Goal: Transaction & Acquisition: Obtain resource

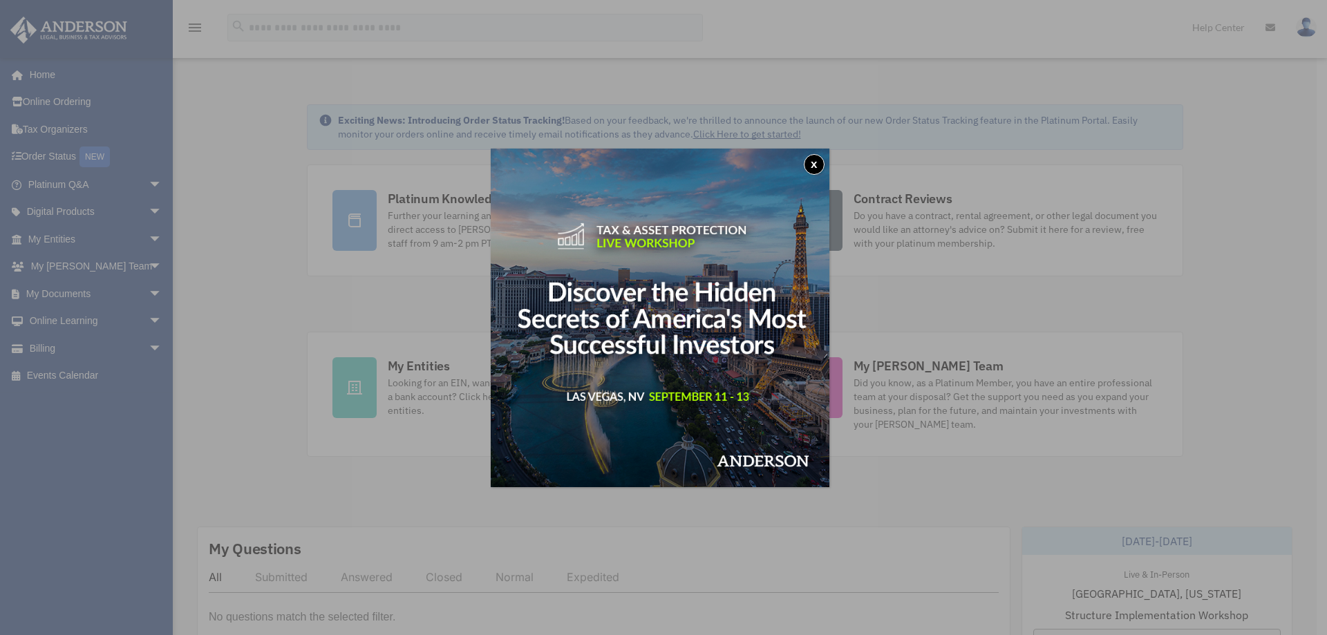
click at [812, 164] on button "x" at bounding box center [814, 164] width 21 height 21
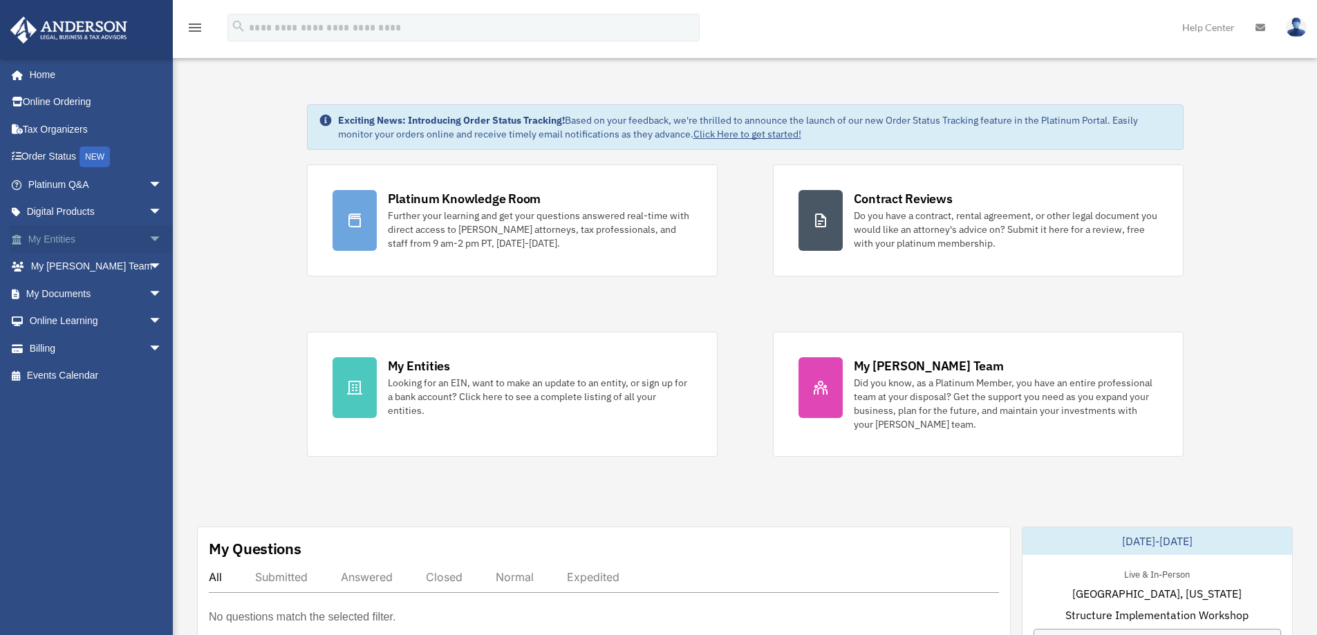
click at [77, 242] on link "My Entities arrow_drop_down" at bounding box center [96, 239] width 173 height 28
click at [73, 294] on link "My Documents arrow_drop_down" at bounding box center [96, 294] width 173 height 28
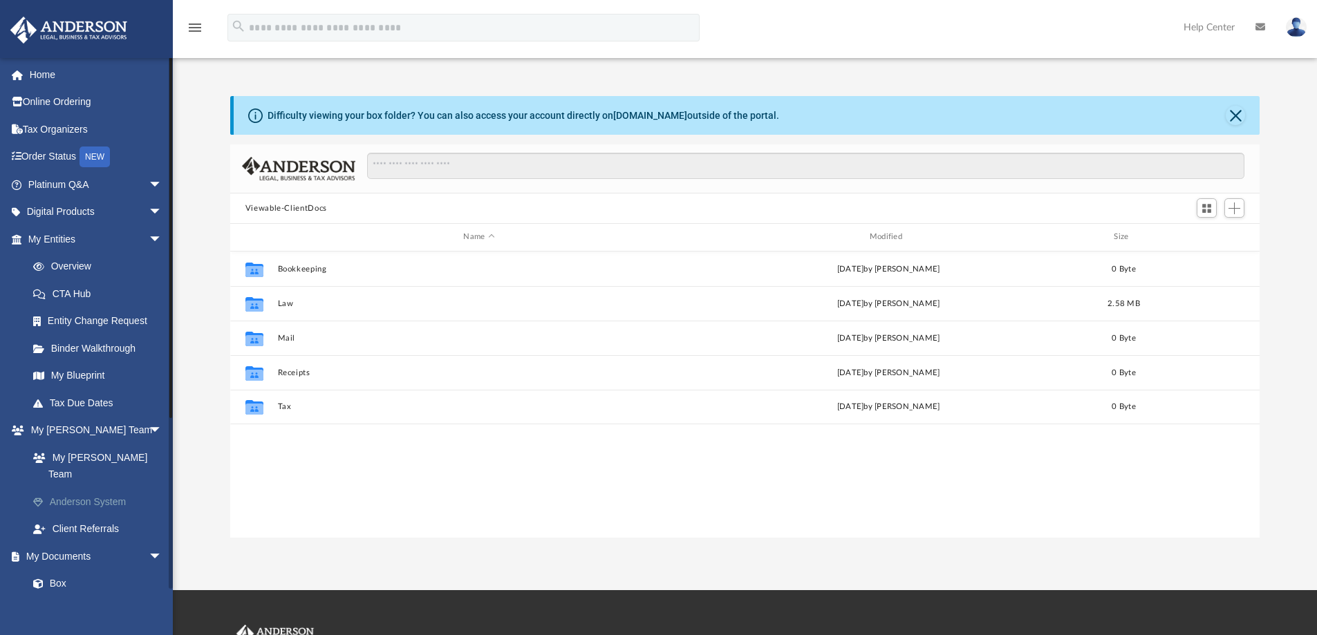
scroll to position [304, 1019]
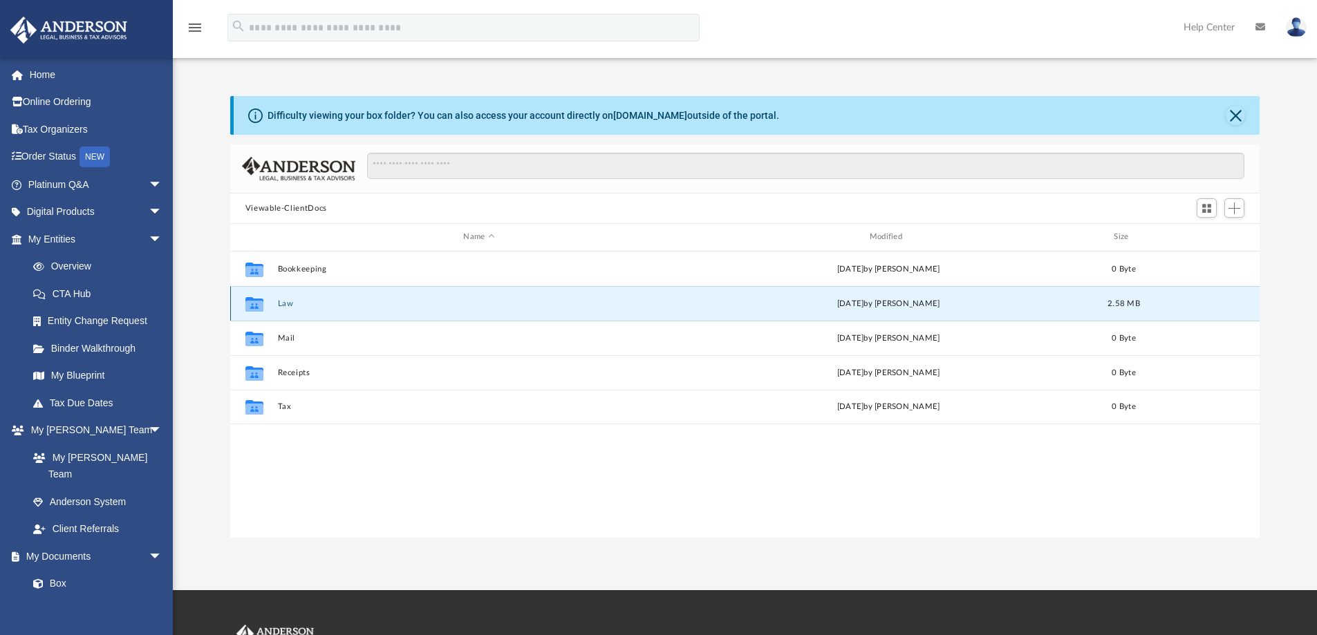
click at [283, 307] on button "Law" at bounding box center [478, 303] width 403 height 9
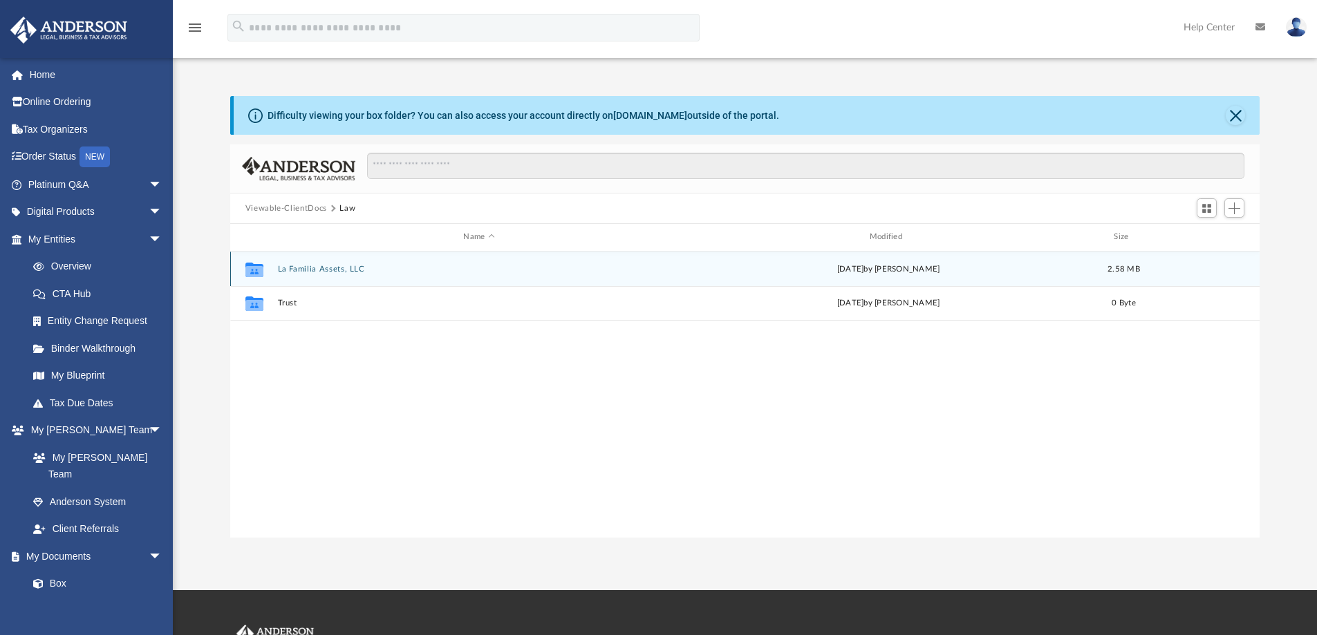
click at [328, 270] on button "La Familia Assets, LLC" at bounding box center [478, 269] width 403 height 9
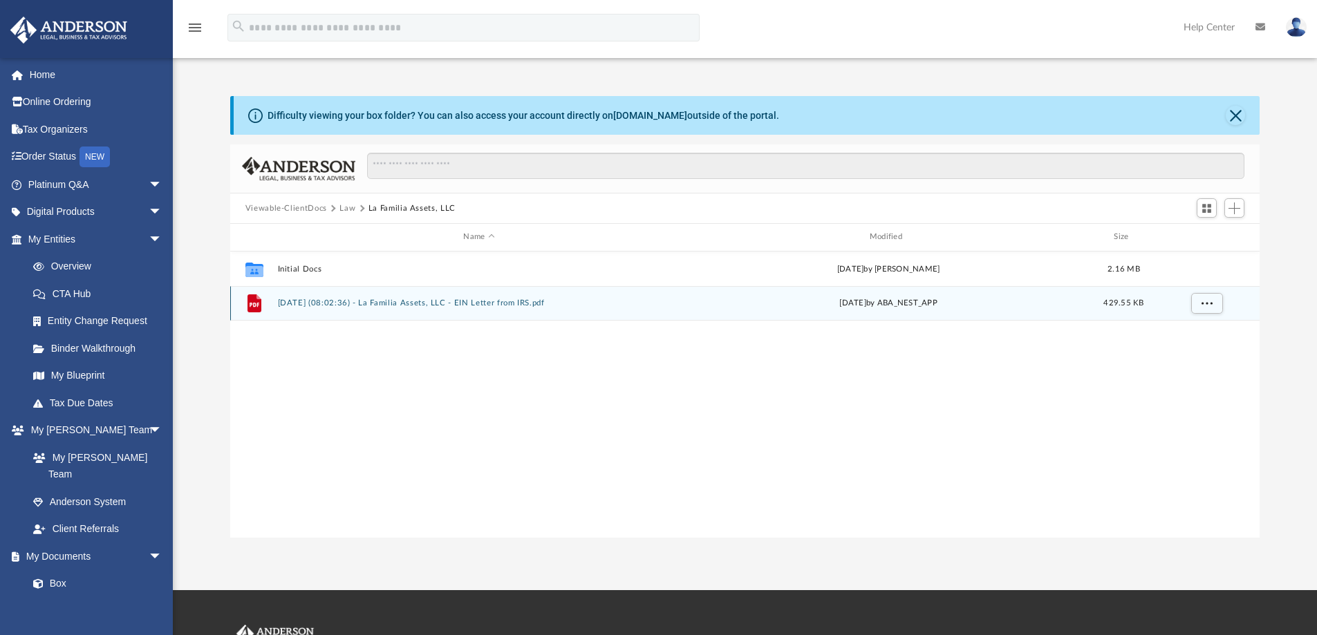
click at [342, 303] on button "2025.07.31 (08:02:36) - La Familia Assets, LLC - EIN Letter from IRS.pdf" at bounding box center [478, 303] width 403 height 9
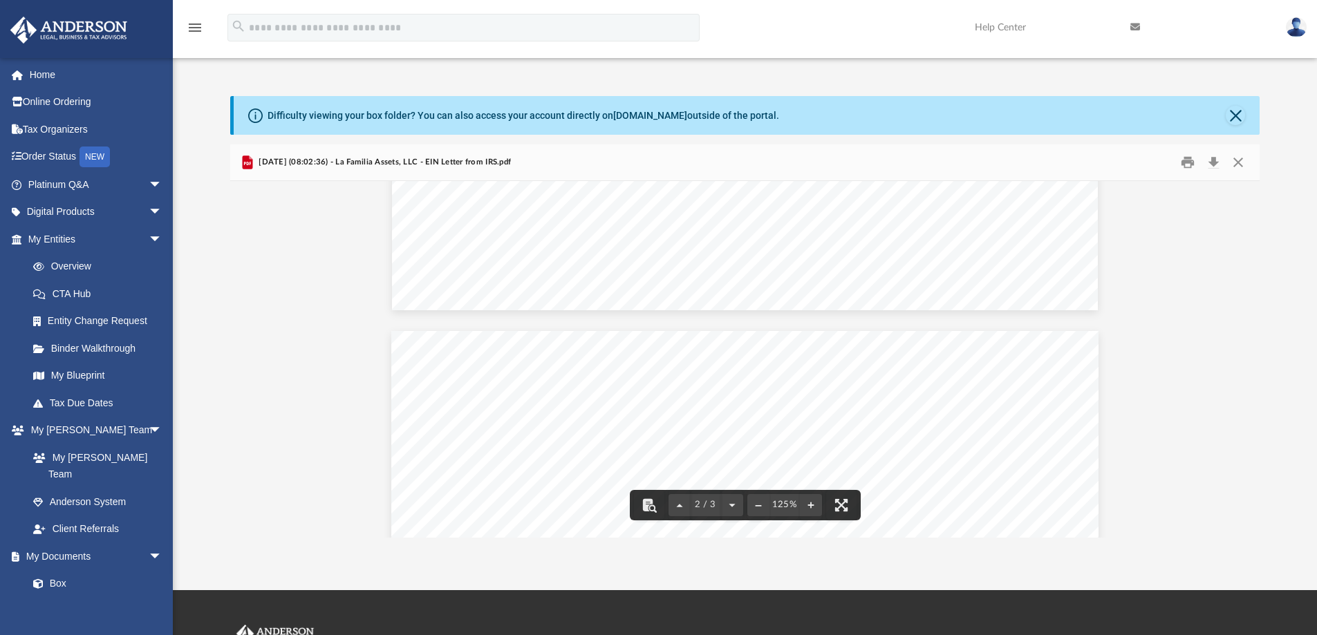
scroll to position [1626, 0]
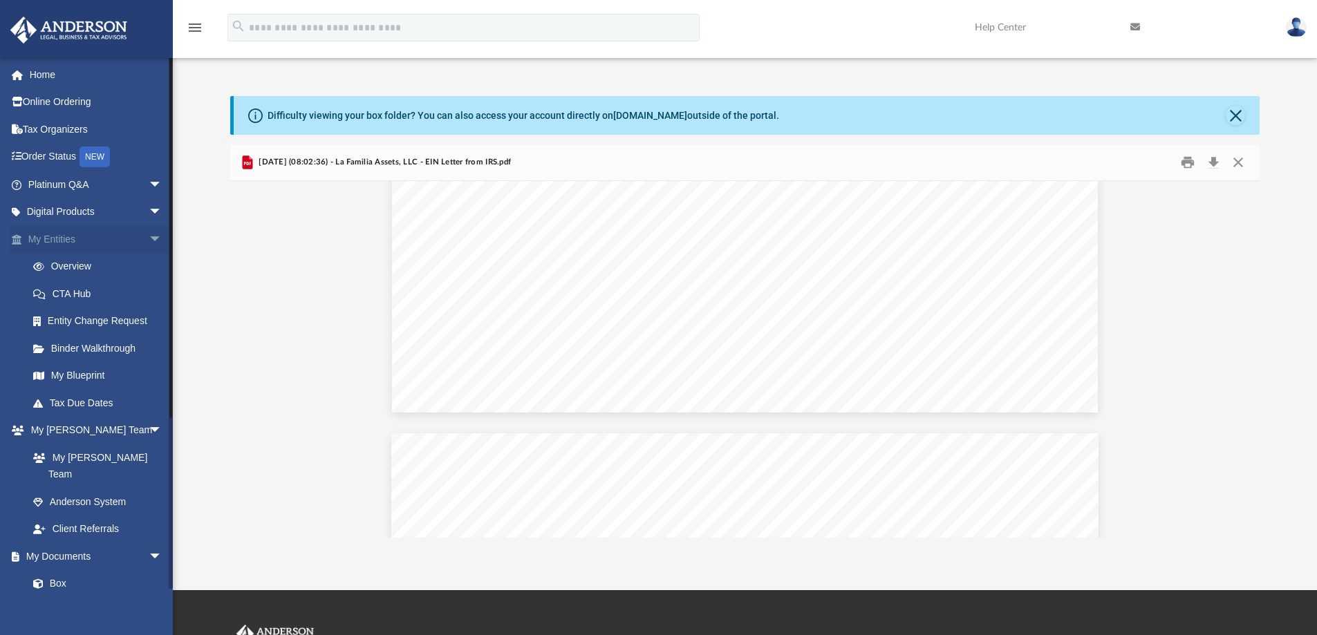
click at [55, 241] on link "My Entities arrow_drop_down" at bounding box center [96, 239] width 173 height 28
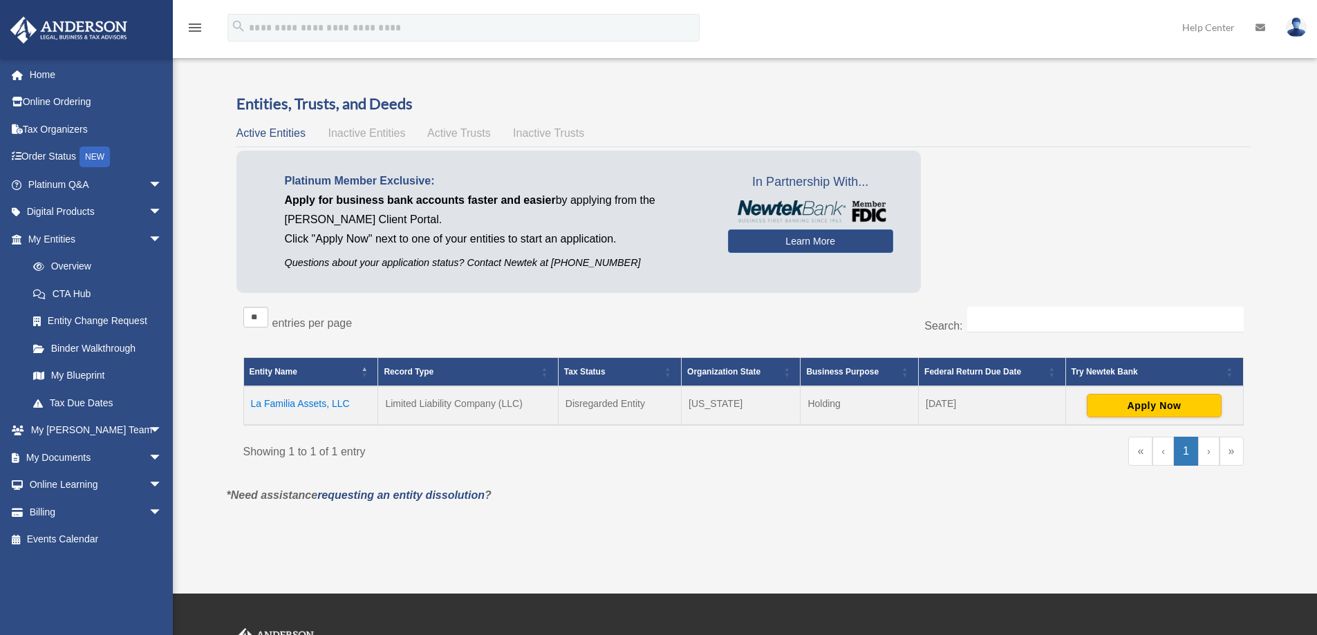
click at [308, 406] on td "La Familia Assets, LLC" at bounding box center [310, 405] width 135 height 39
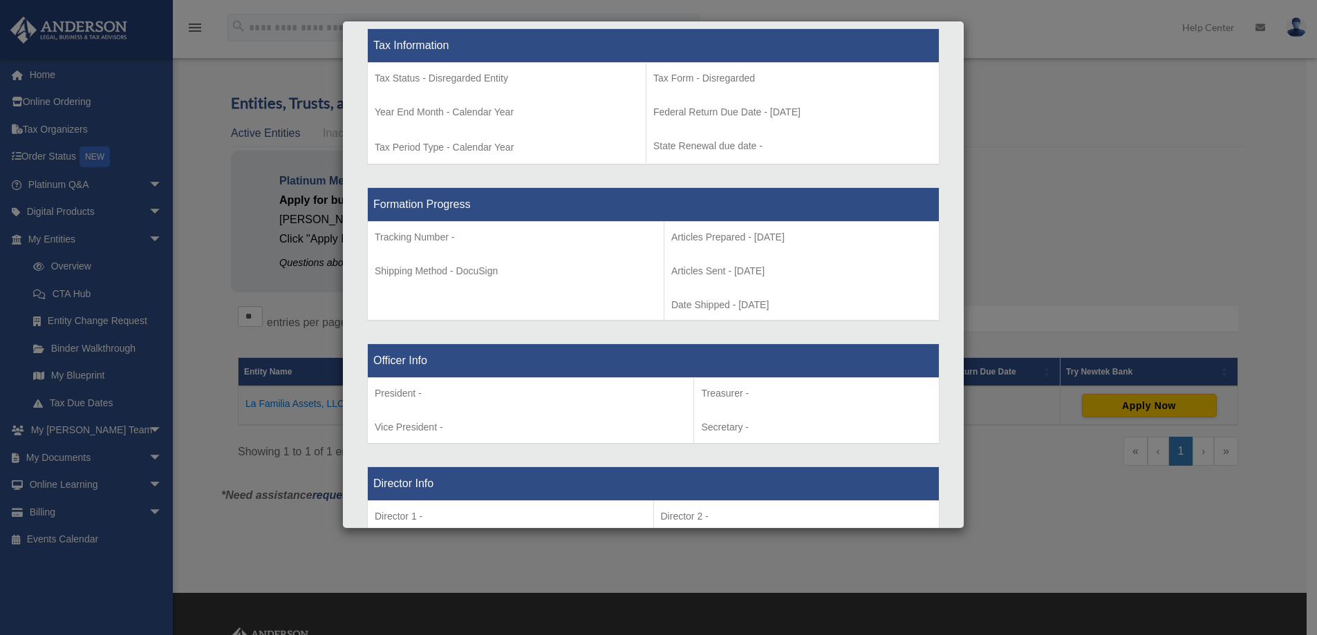
scroll to position [572, 0]
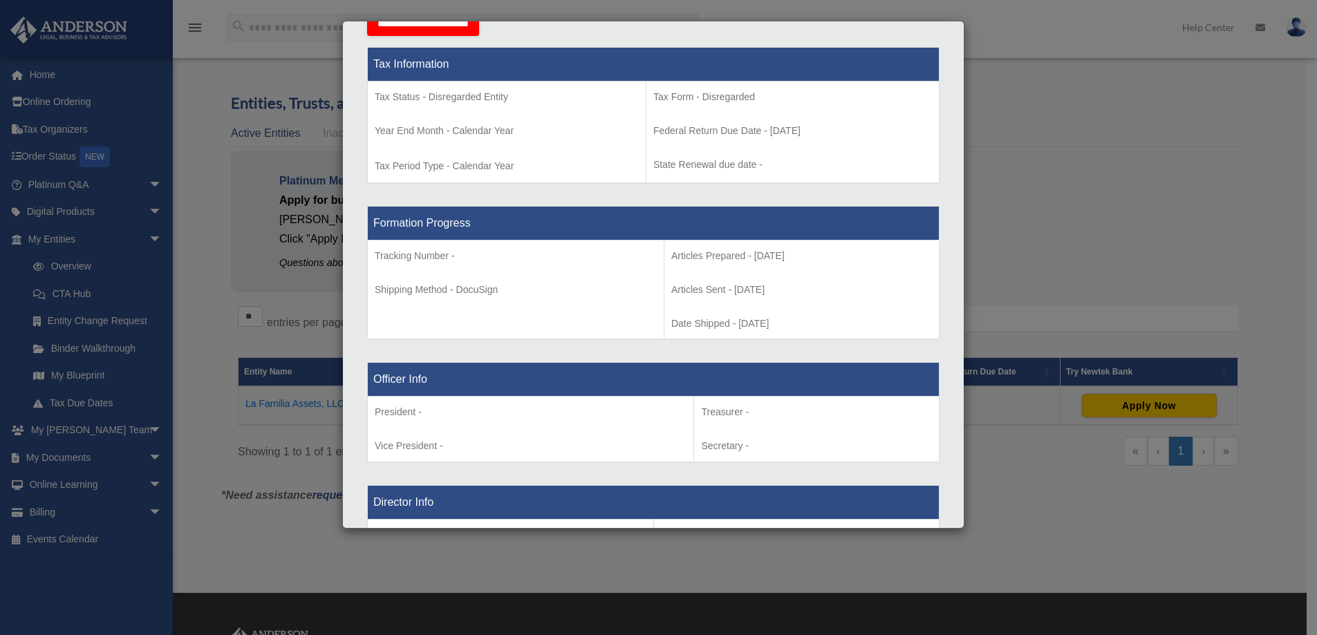
click at [687, 329] on p "Date Shipped - [DATE]" at bounding box center [801, 323] width 261 height 17
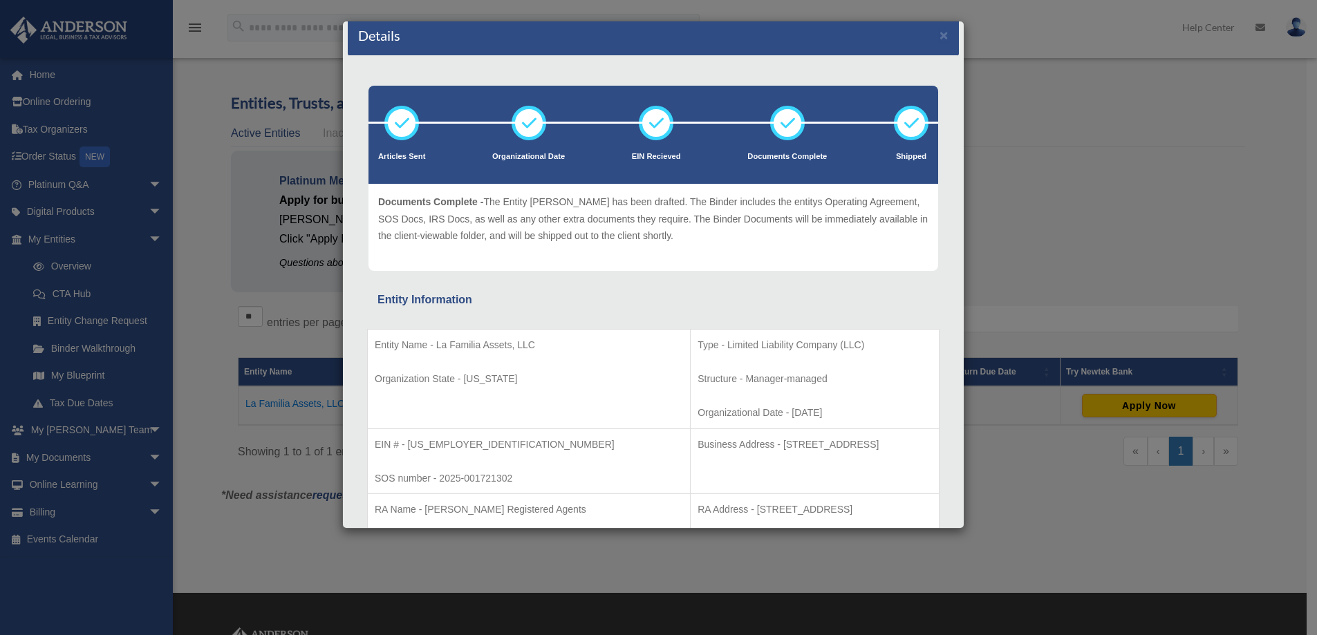
scroll to position [0, 0]
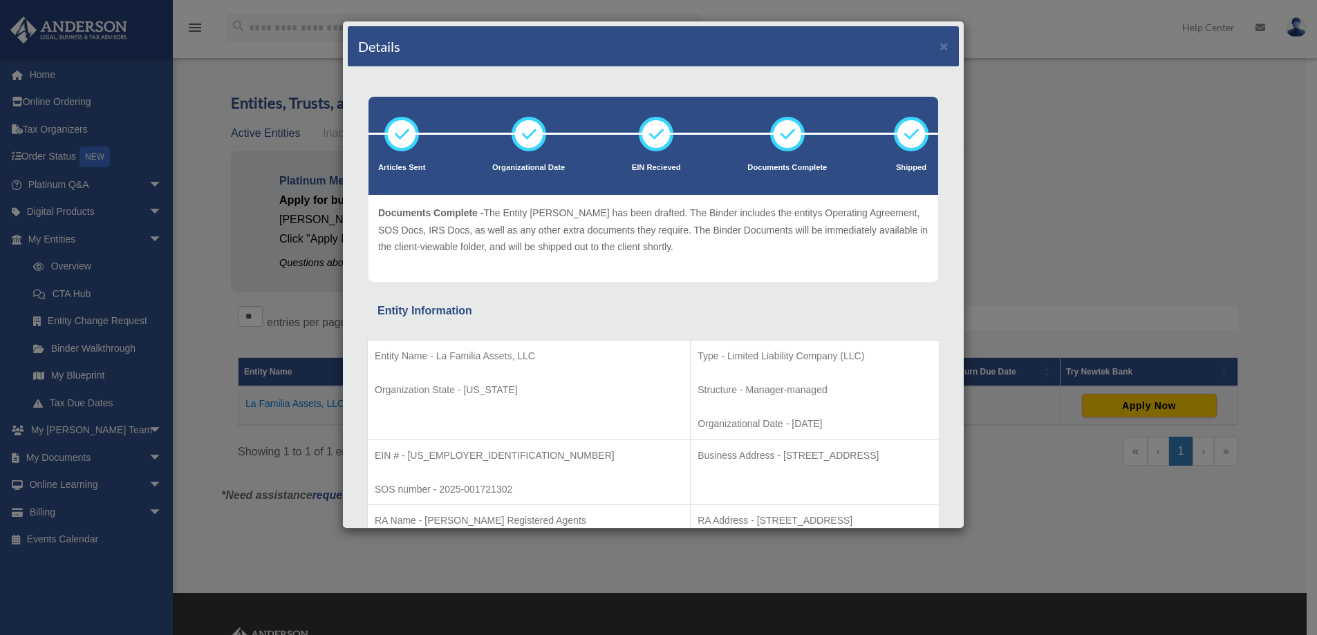
click at [422, 390] on p "Organization State - Wyoming" at bounding box center [529, 390] width 308 height 17
click at [541, 321] on div "Entity Name - La Familia Assets, LLC Organization State - Wyoming Type - Limite…" at bounding box center [653, 452] width 572 height 262
click at [939, 48] on button "×" at bounding box center [943, 46] width 9 height 15
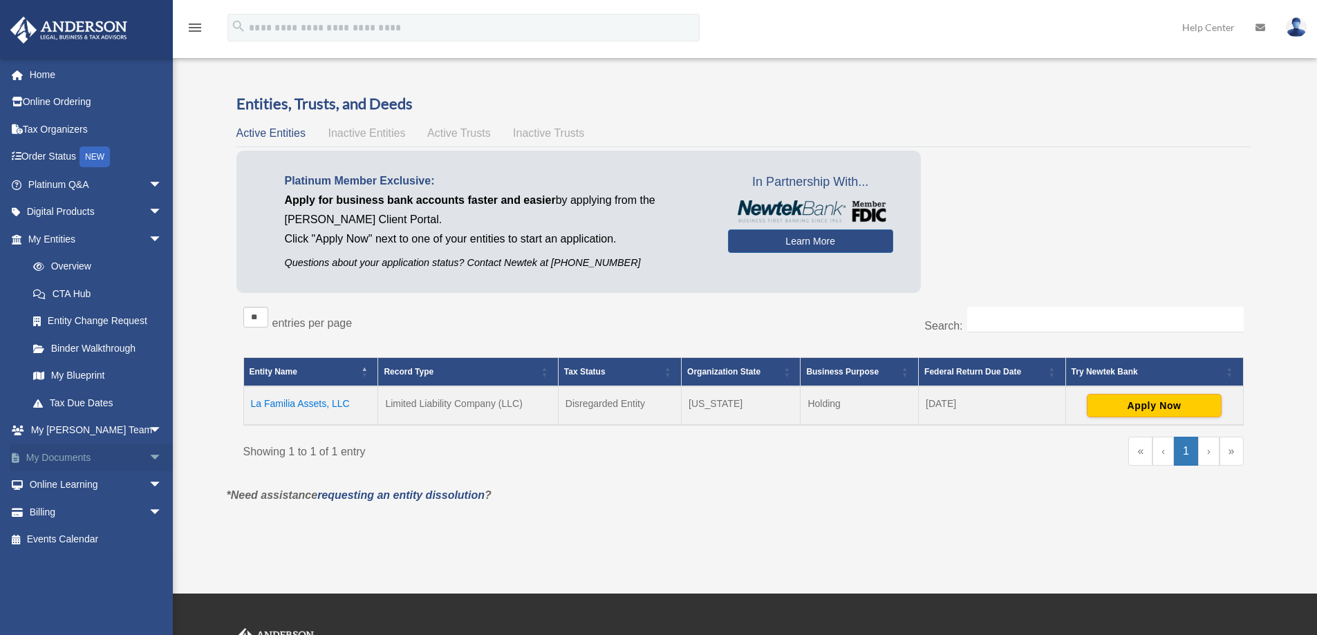
click at [149, 459] on span "arrow_drop_down" at bounding box center [163, 458] width 28 height 28
click at [61, 486] on link "Box" at bounding box center [101, 485] width 164 height 28
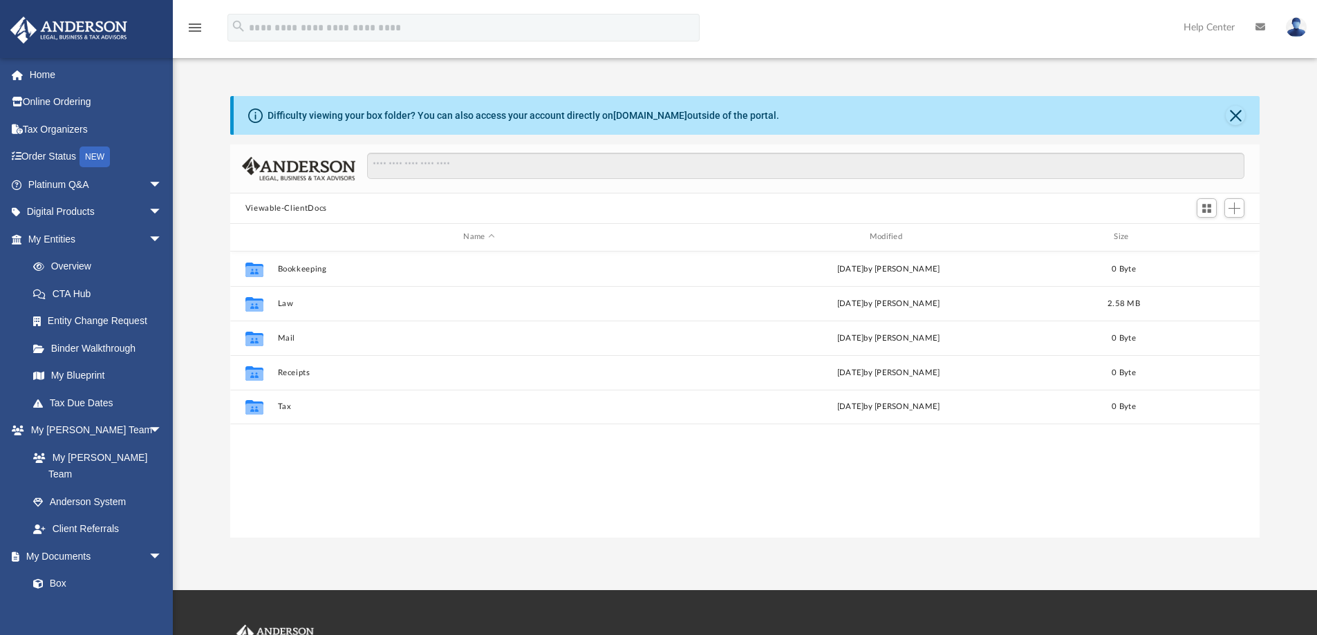
scroll to position [304, 1019]
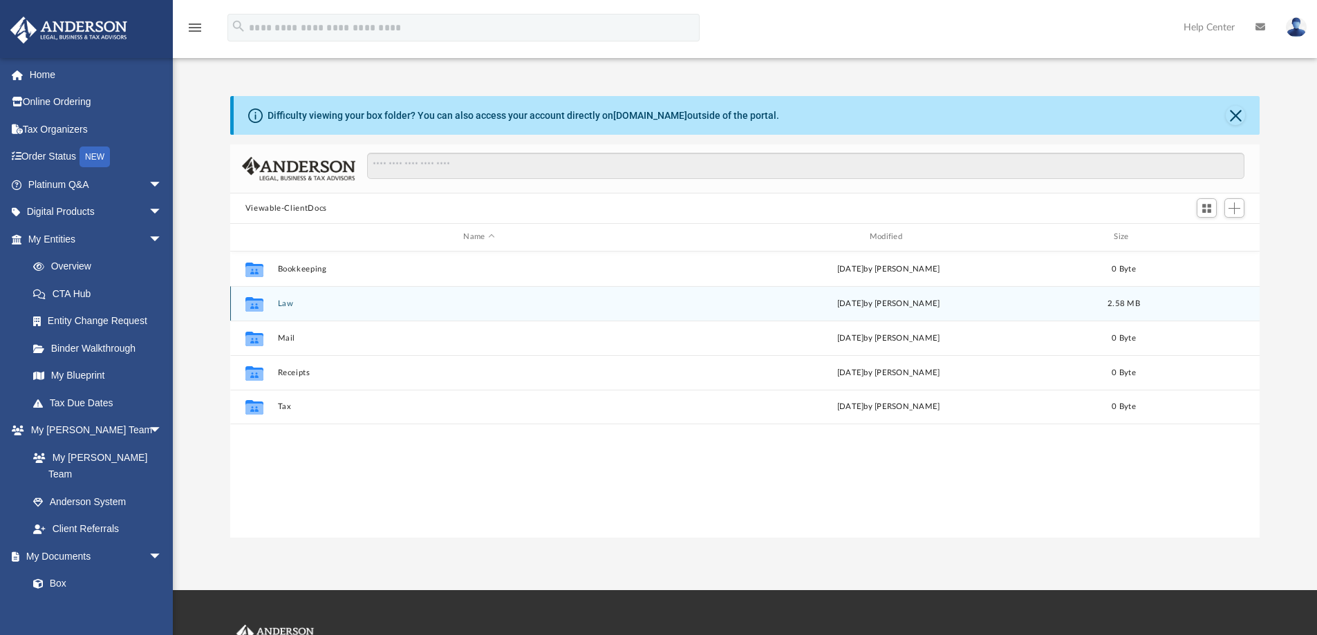
click at [276, 303] on div "Collaborated Folder Law [DATE] by [PERSON_NAME] 2.58 MB" at bounding box center [745, 303] width 1030 height 35
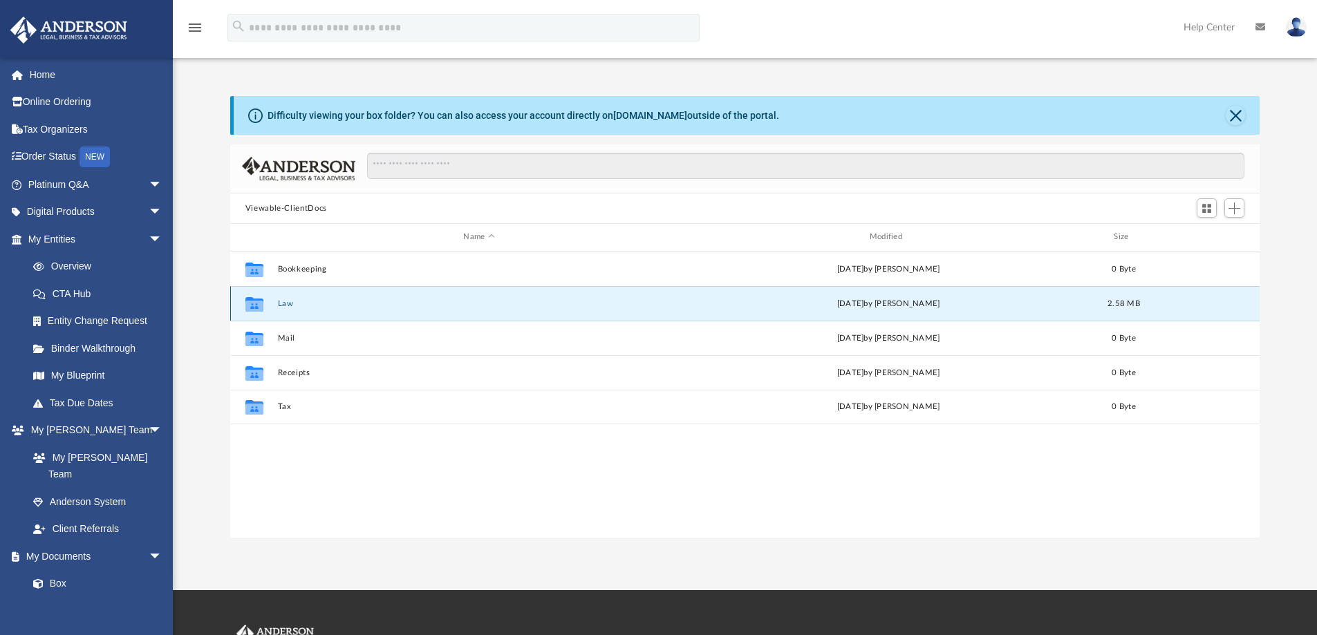
click at [284, 303] on button "Law" at bounding box center [478, 303] width 403 height 9
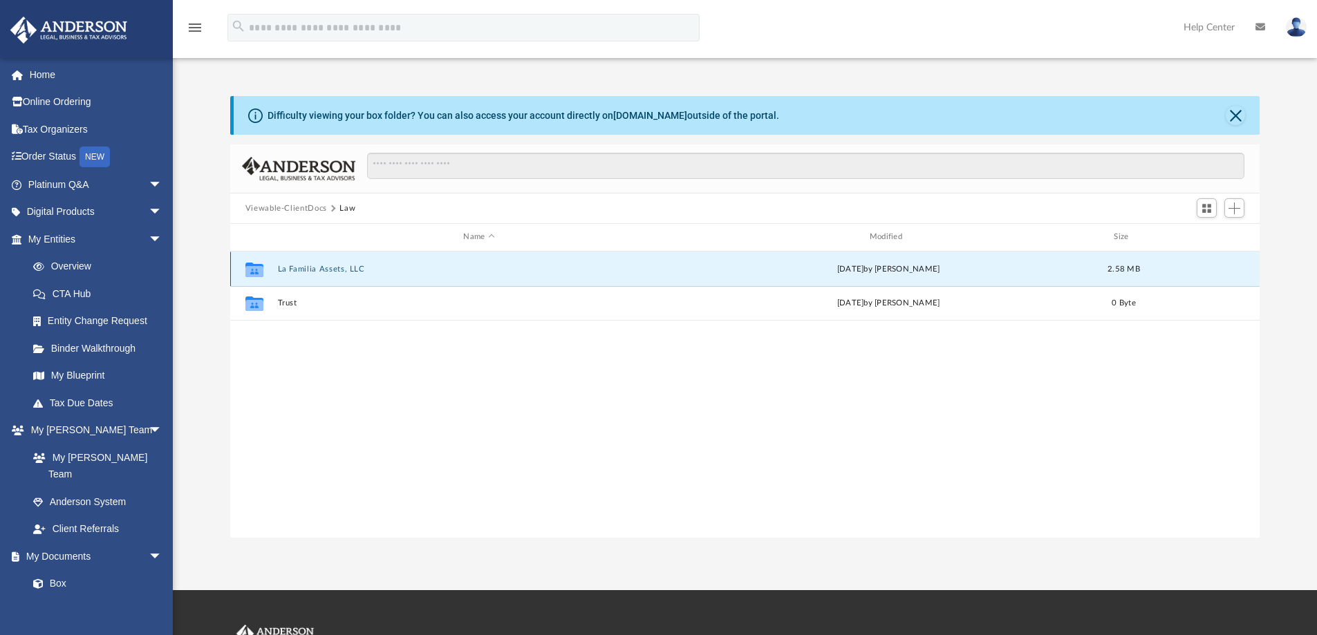
click at [291, 267] on button "La Familia Assets, LLC" at bounding box center [478, 269] width 403 height 9
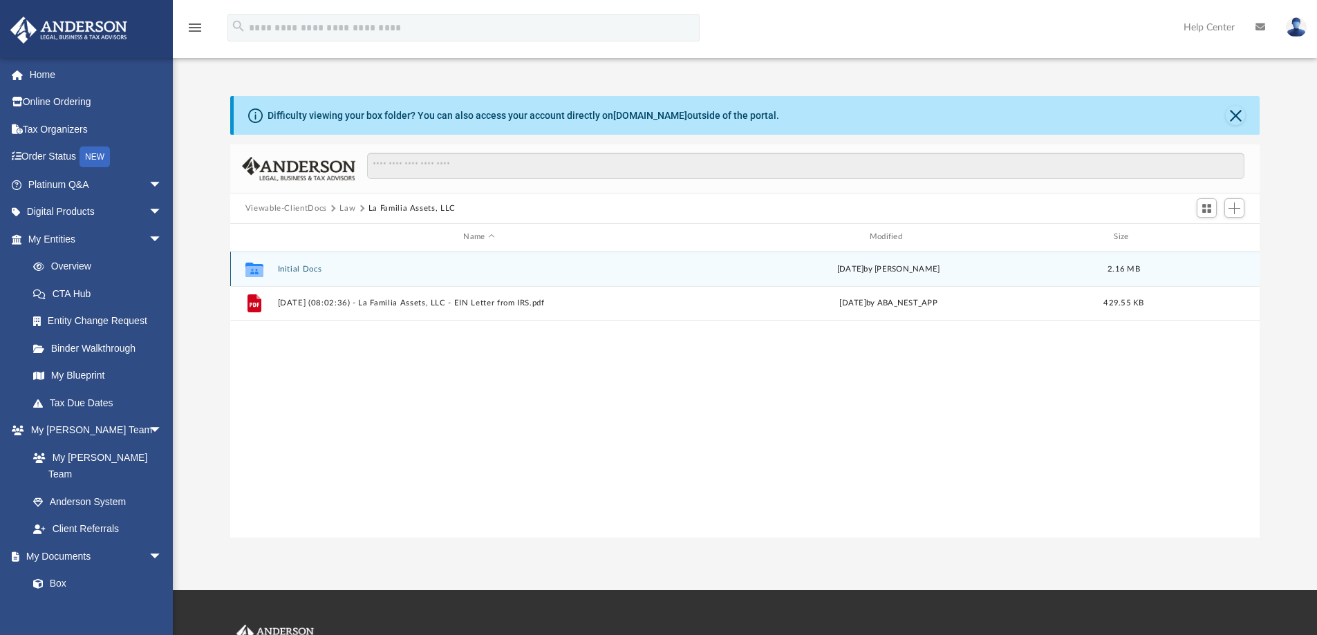
click at [299, 271] on button "Initial Docs" at bounding box center [478, 269] width 403 height 9
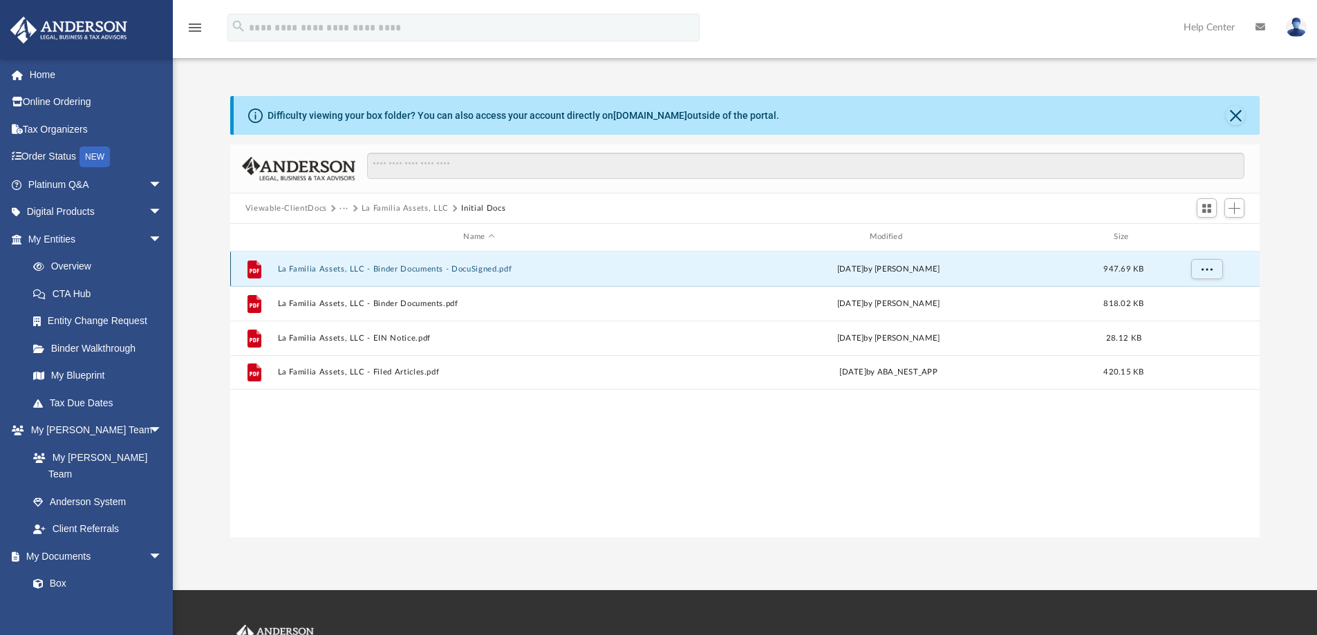
click at [432, 270] on button "La Familia Assets, LLC - Binder Documents - DocuSigned.pdf" at bounding box center [478, 269] width 403 height 9
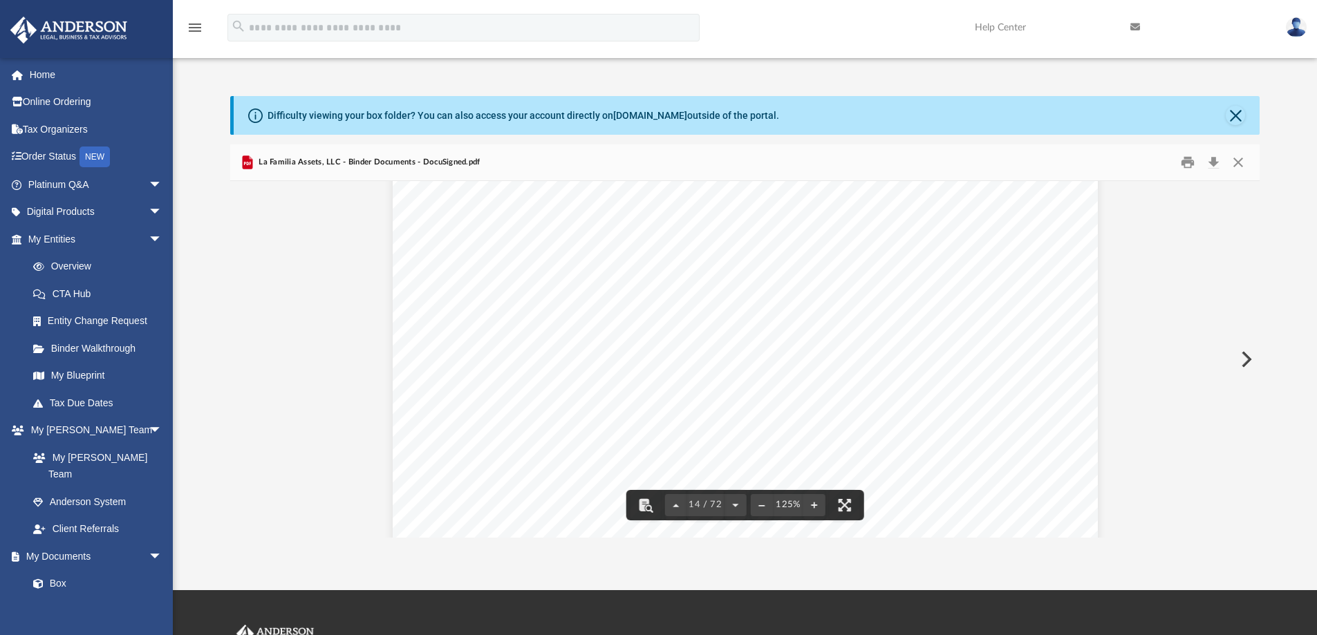
scroll to position [12717, 0]
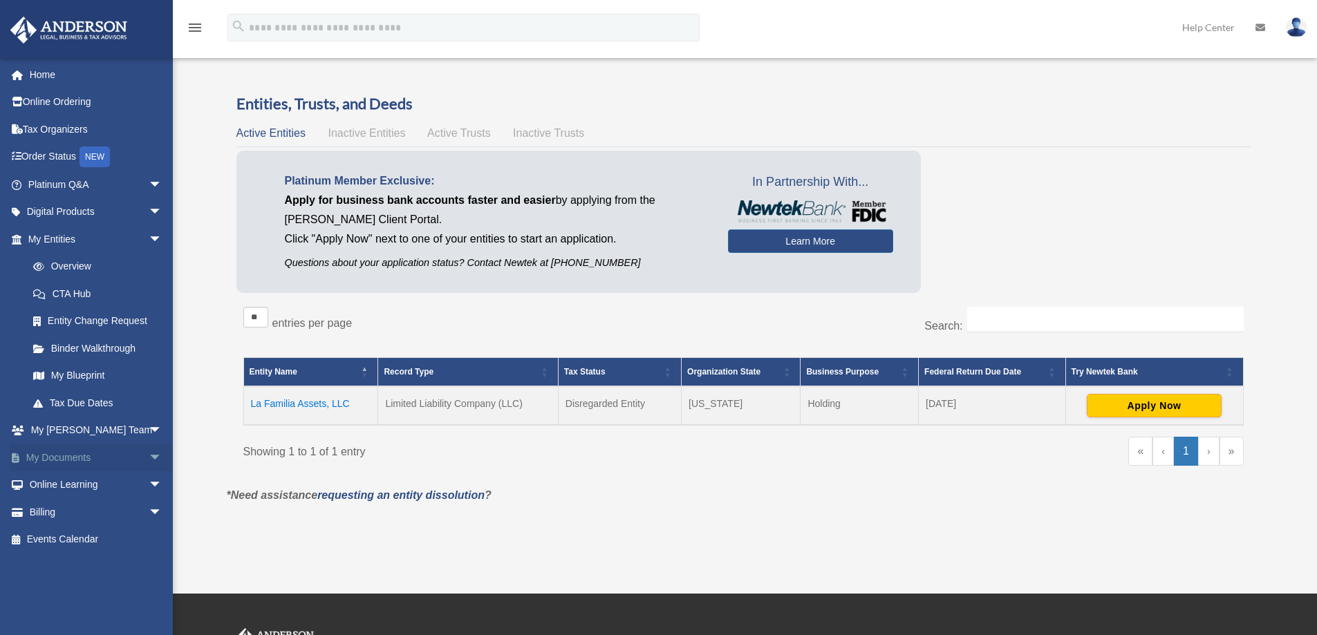
click at [149, 454] on span "arrow_drop_down" at bounding box center [163, 458] width 28 height 28
click at [55, 491] on link "Box" at bounding box center [101, 485] width 164 height 28
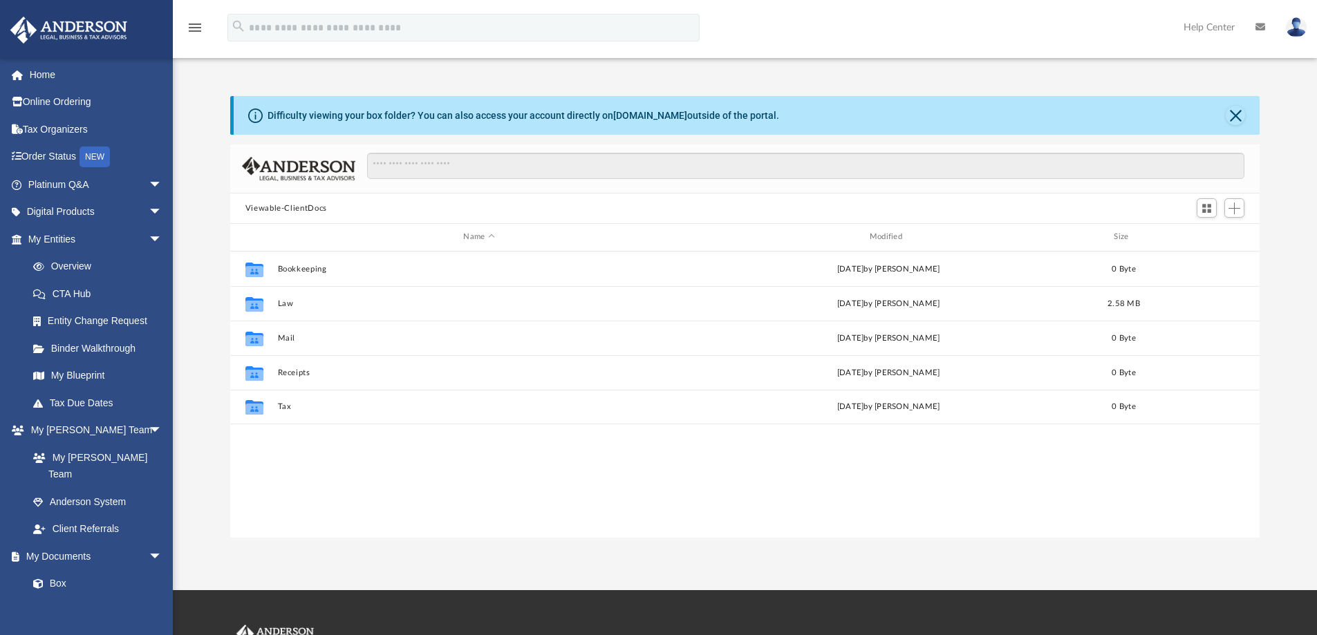
scroll to position [304, 1019]
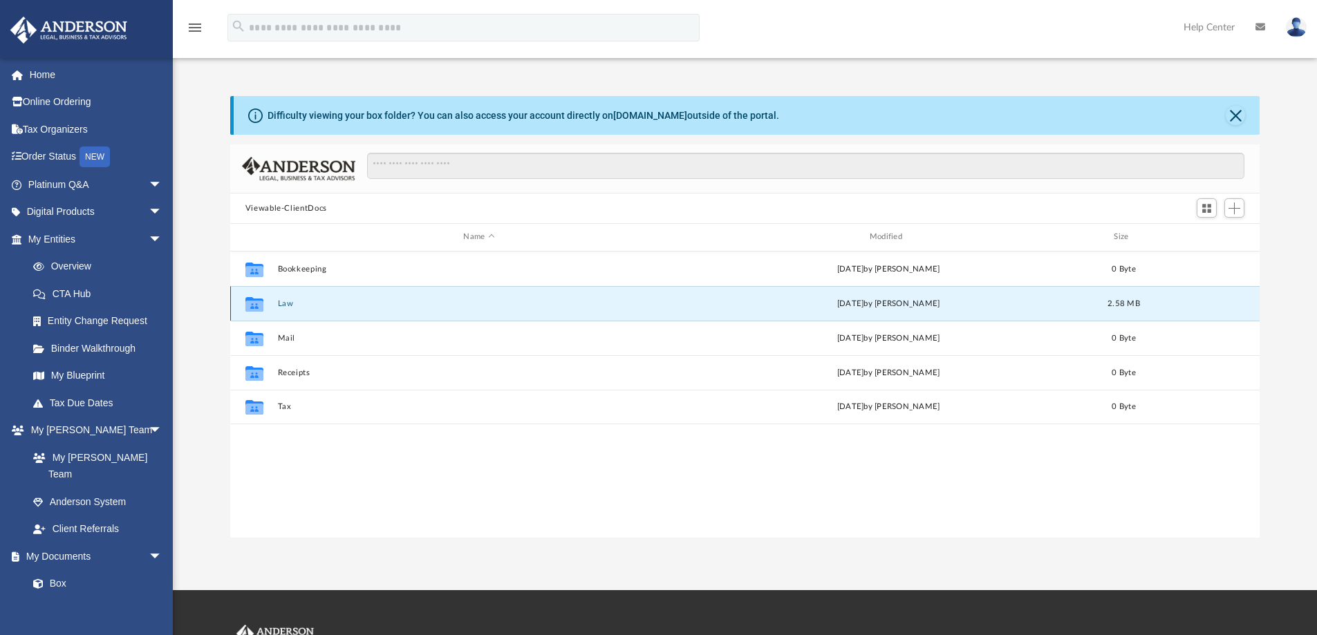
click at [277, 302] on button "Law" at bounding box center [478, 303] width 403 height 9
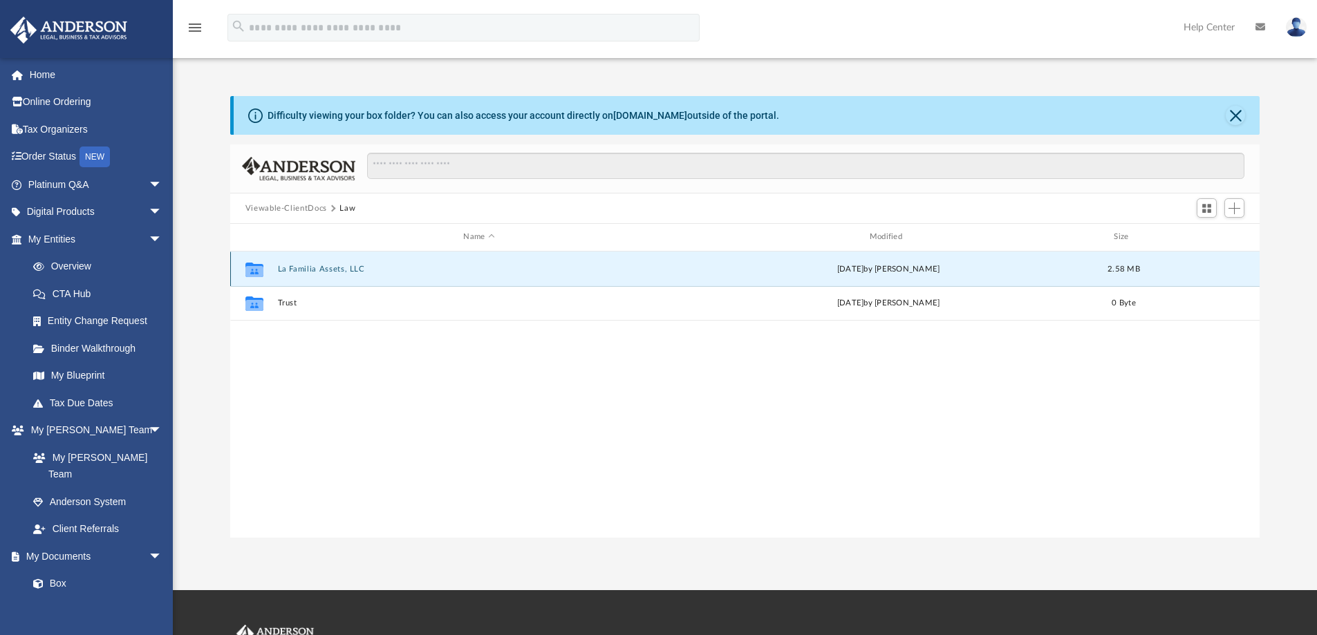
click at [292, 269] on button "La Familia Assets, LLC" at bounding box center [478, 269] width 403 height 9
click at [296, 265] on button "Initial Docs" at bounding box center [478, 269] width 403 height 9
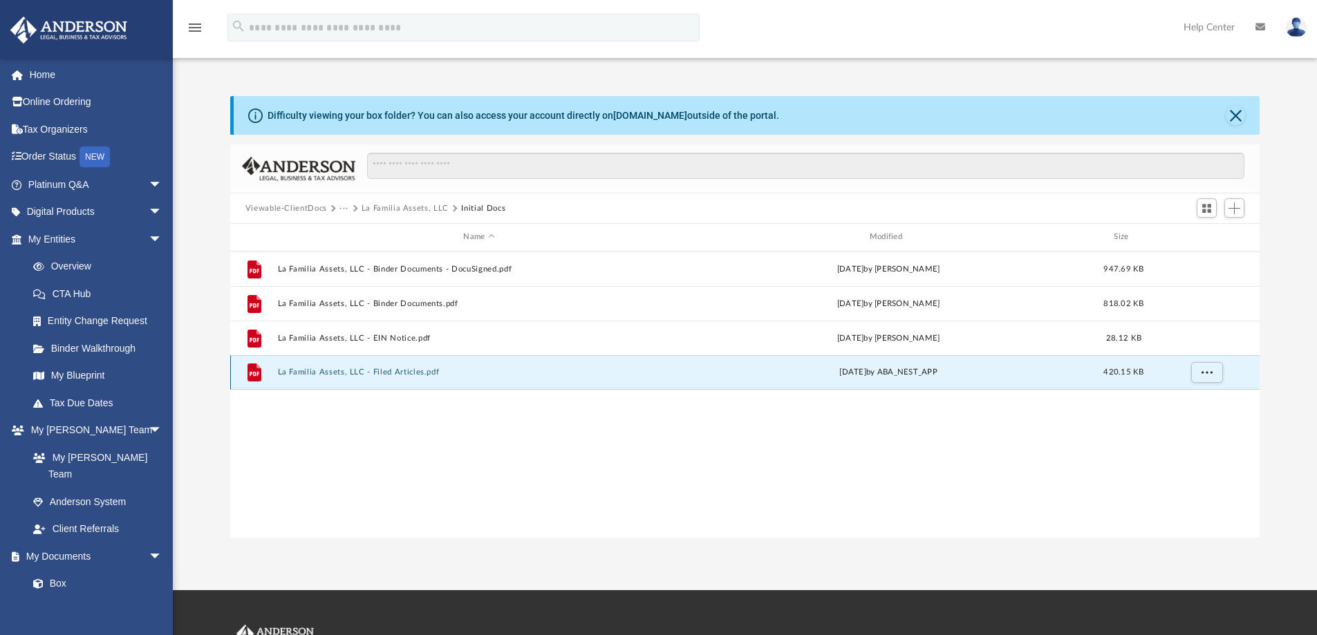
click at [399, 374] on button "La Familia Assets, LLC - Filed Articles.pdf" at bounding box center [478, 372] width 403 height 9
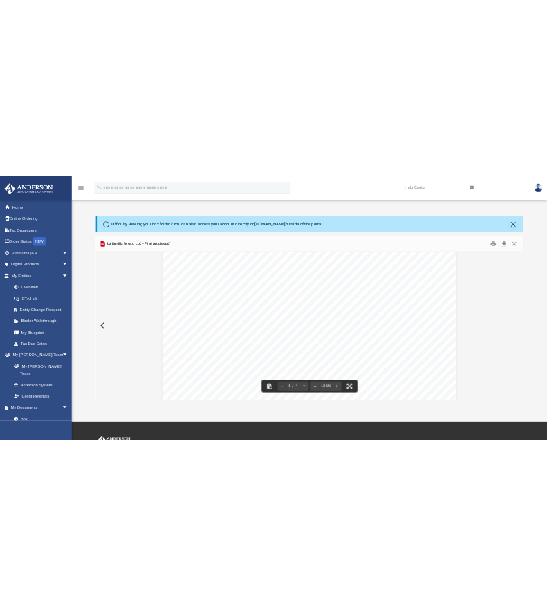
scroll to position [0, 0]
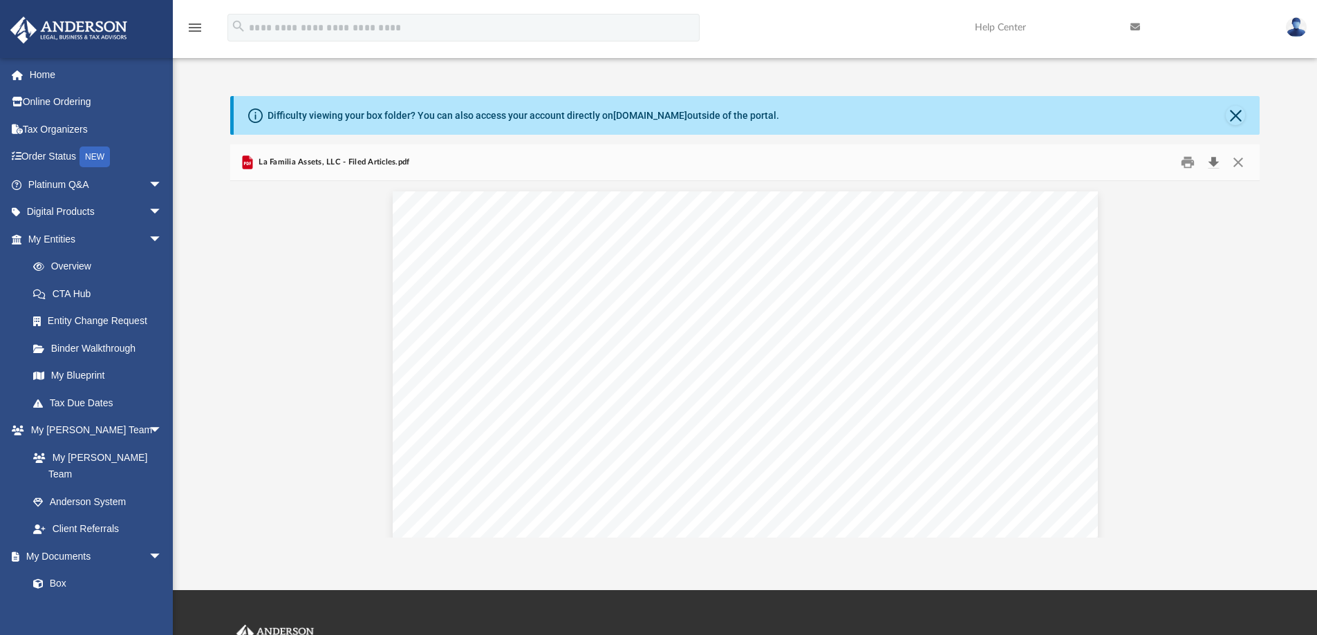
click at [1216, 162] on button "Download" at bounding box center [1212, 162] width 25 height 21
